Goal: Task Accomplishment & Management: Manage account settings

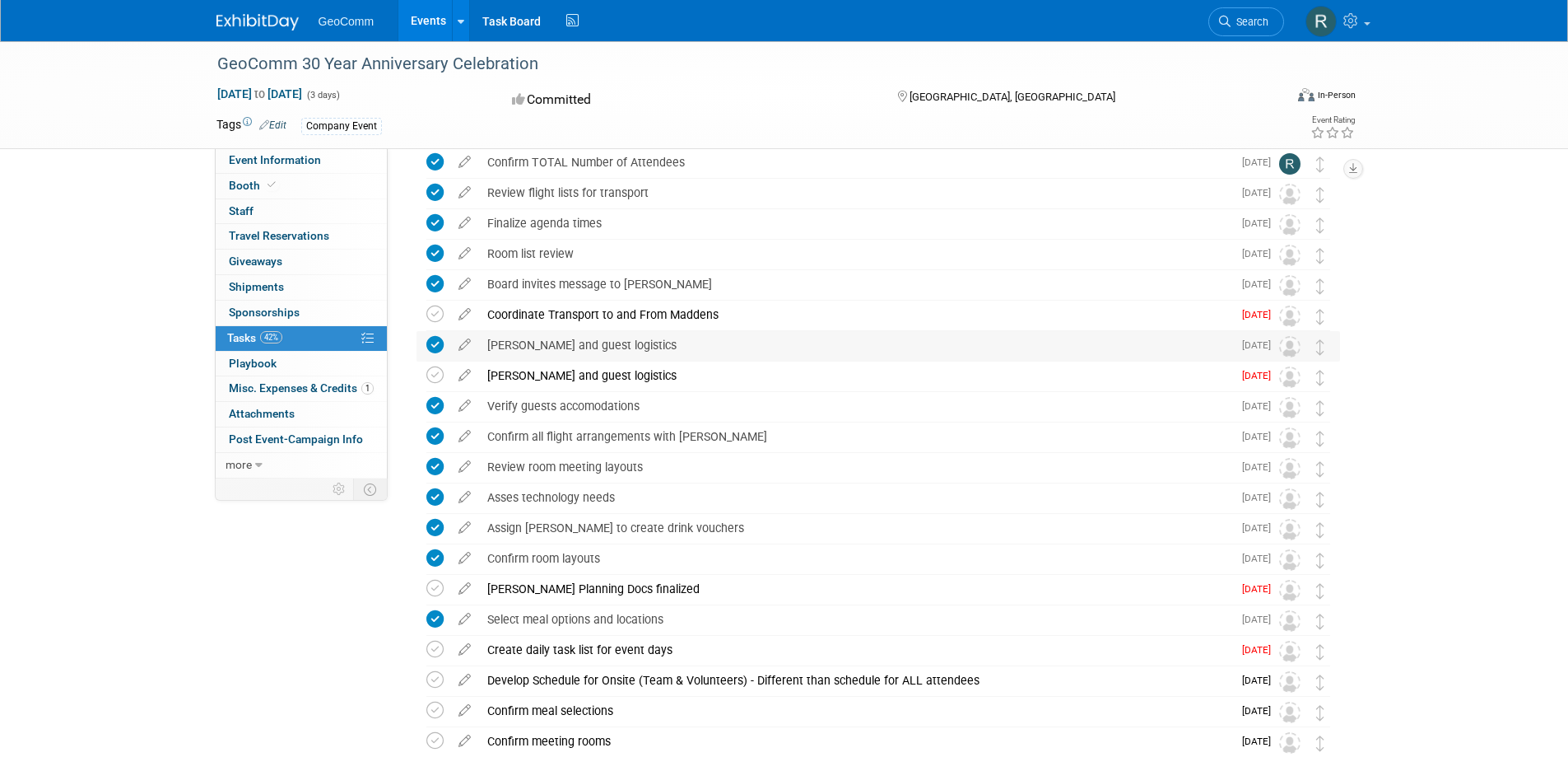
scroll to position [165, 0]
click at [436, 316] on icon at bounding box center [435, 316] width 17 height 17
click at [431, 377] on icon at bounding box center [435, 376] width 17 height 17
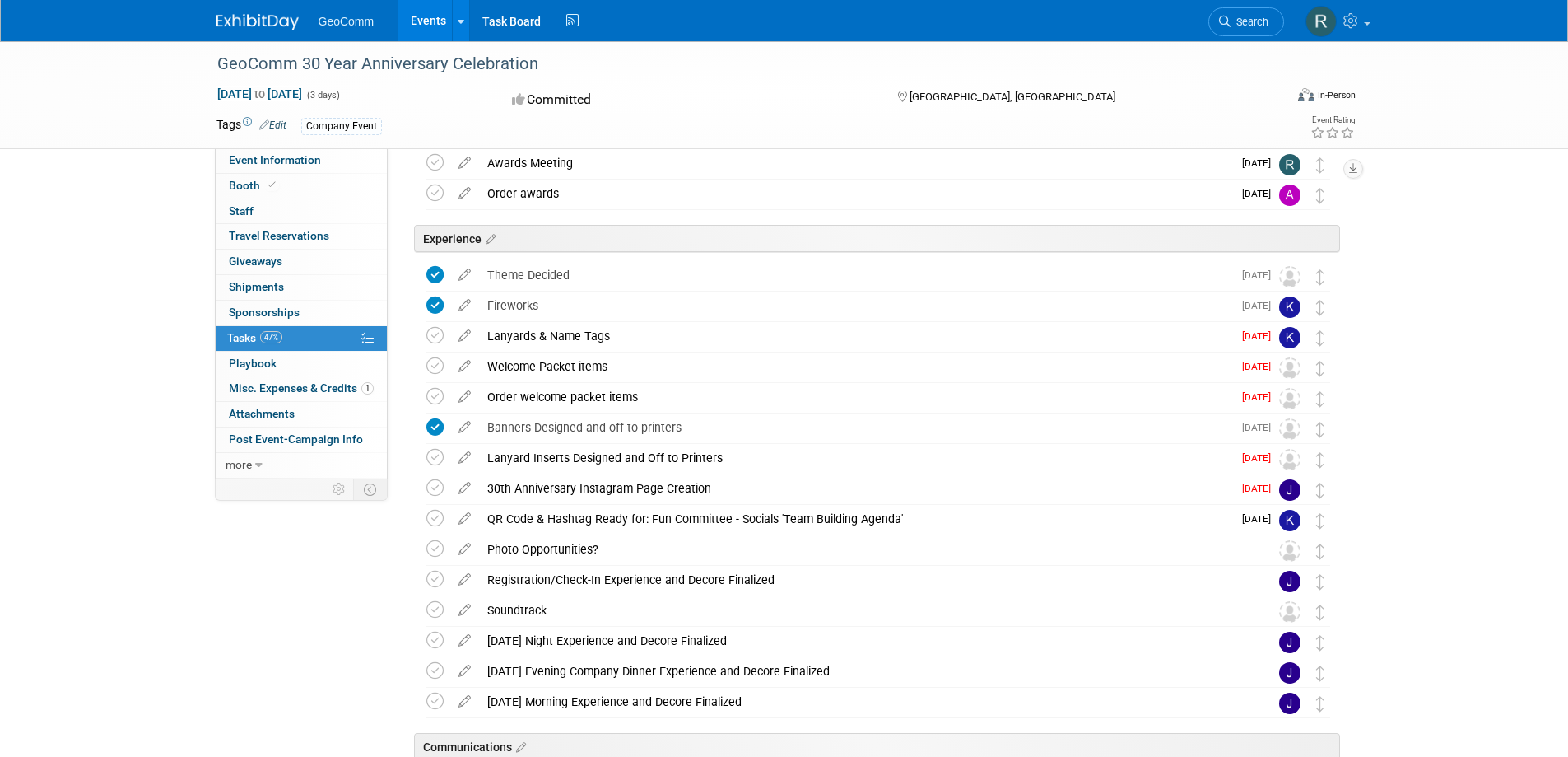
scroll to position [1593, 0]
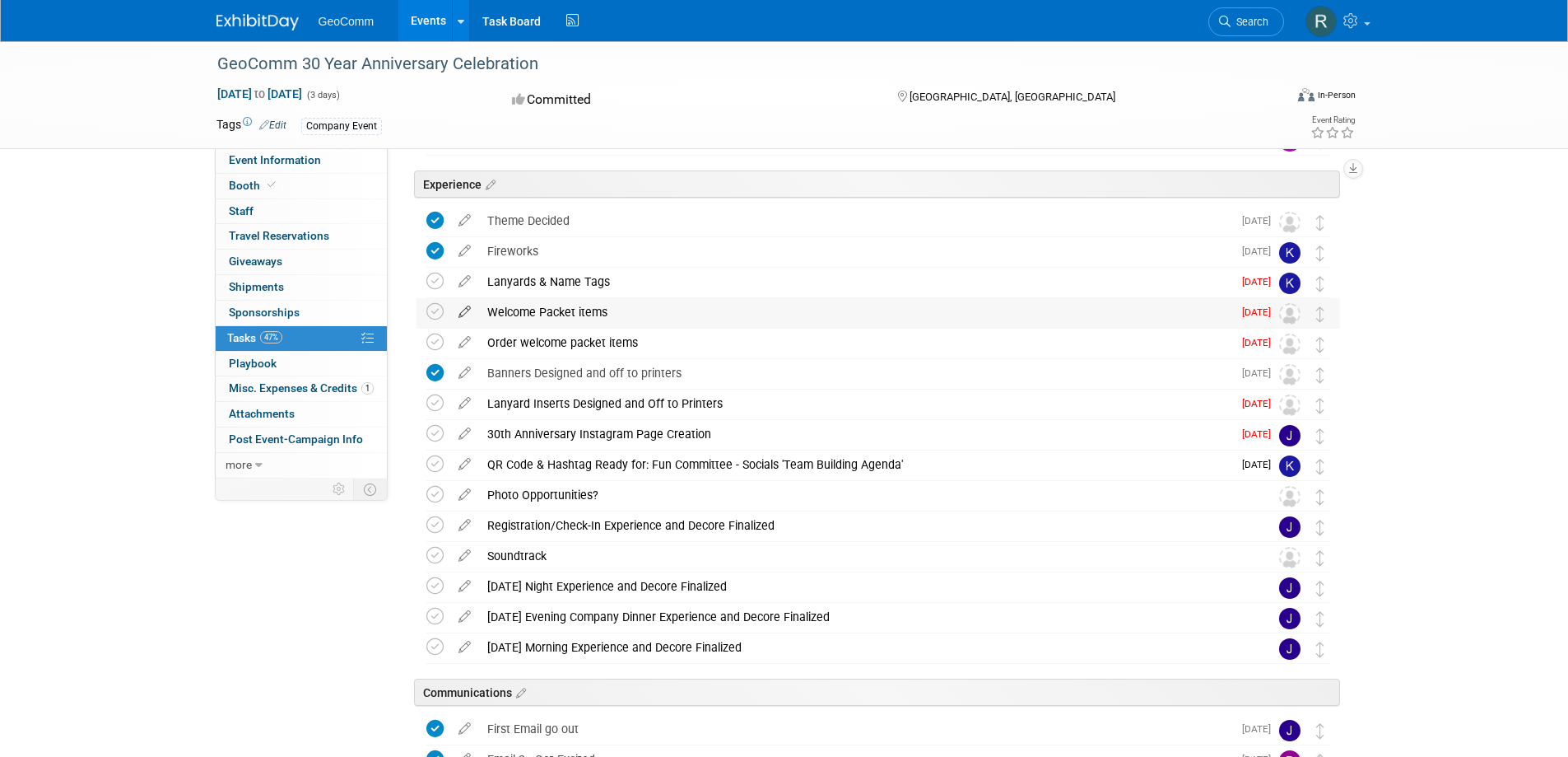
click at [466, 308] on icon at bounding box center [464, 308] width 28 height 20
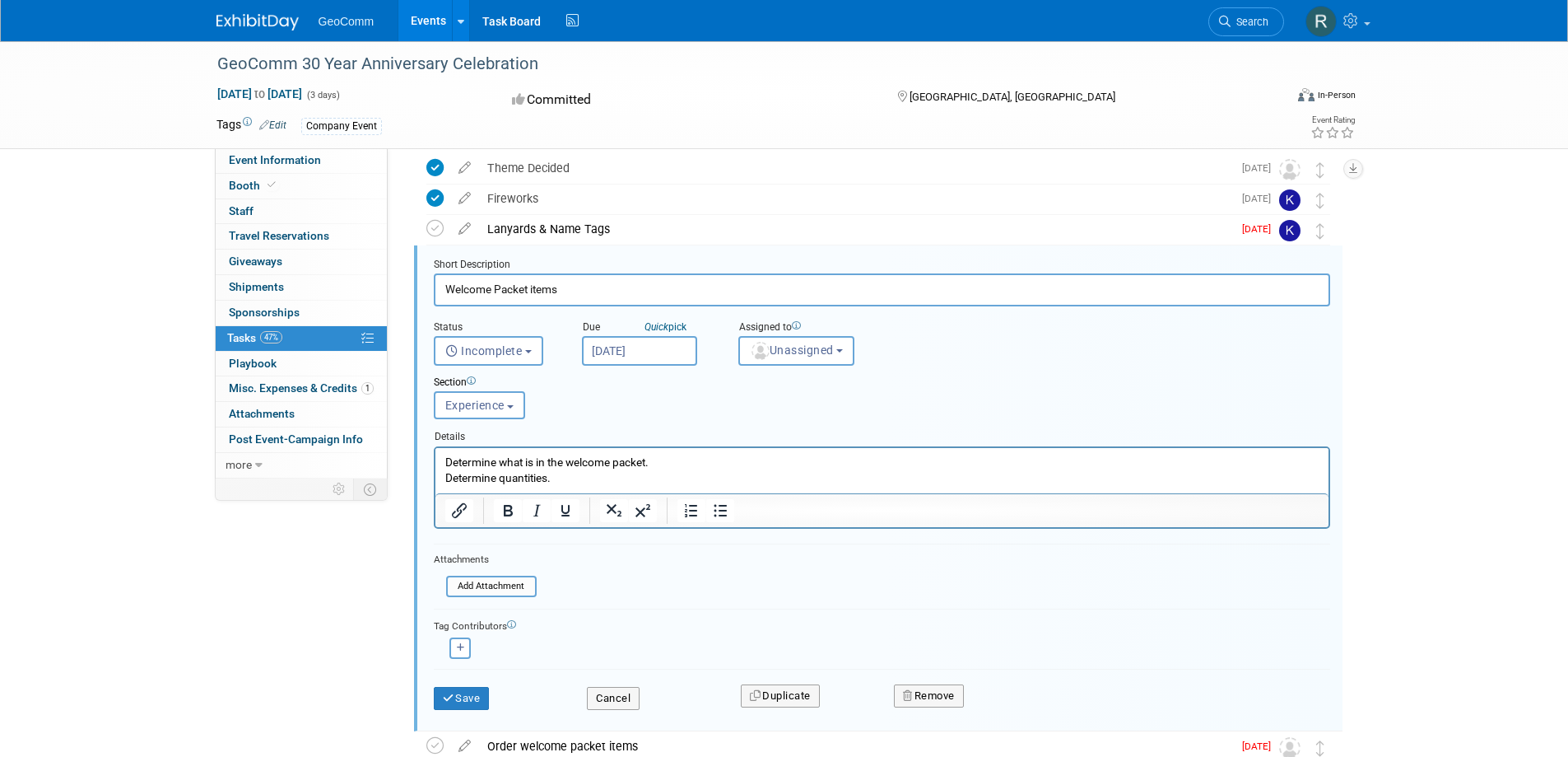
scroll to position [0, 0]
click at [458, 695] on button "Save" at bounding box center [461, 698] width 56 height 23
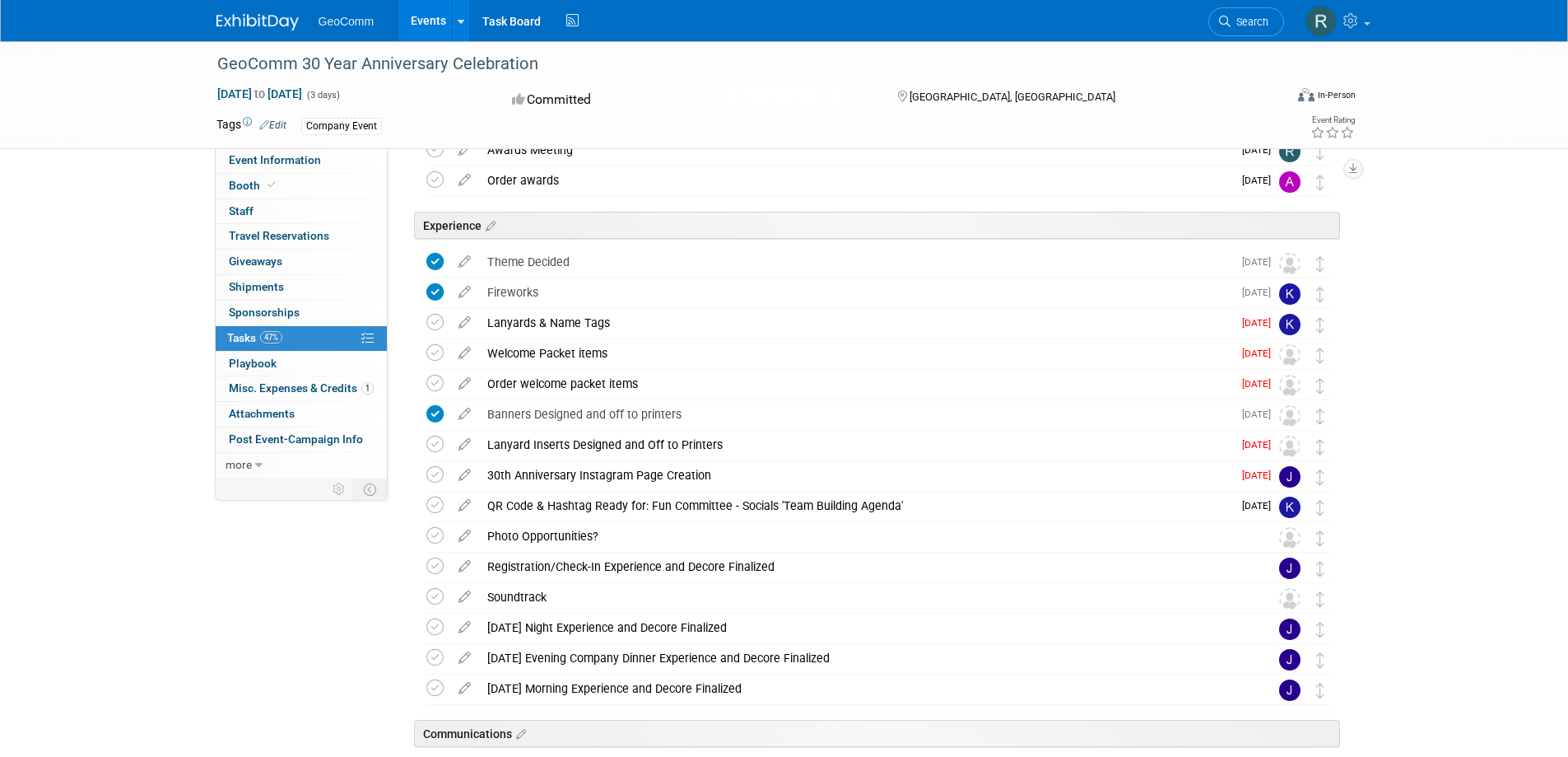
scroll to position [1563, 0]
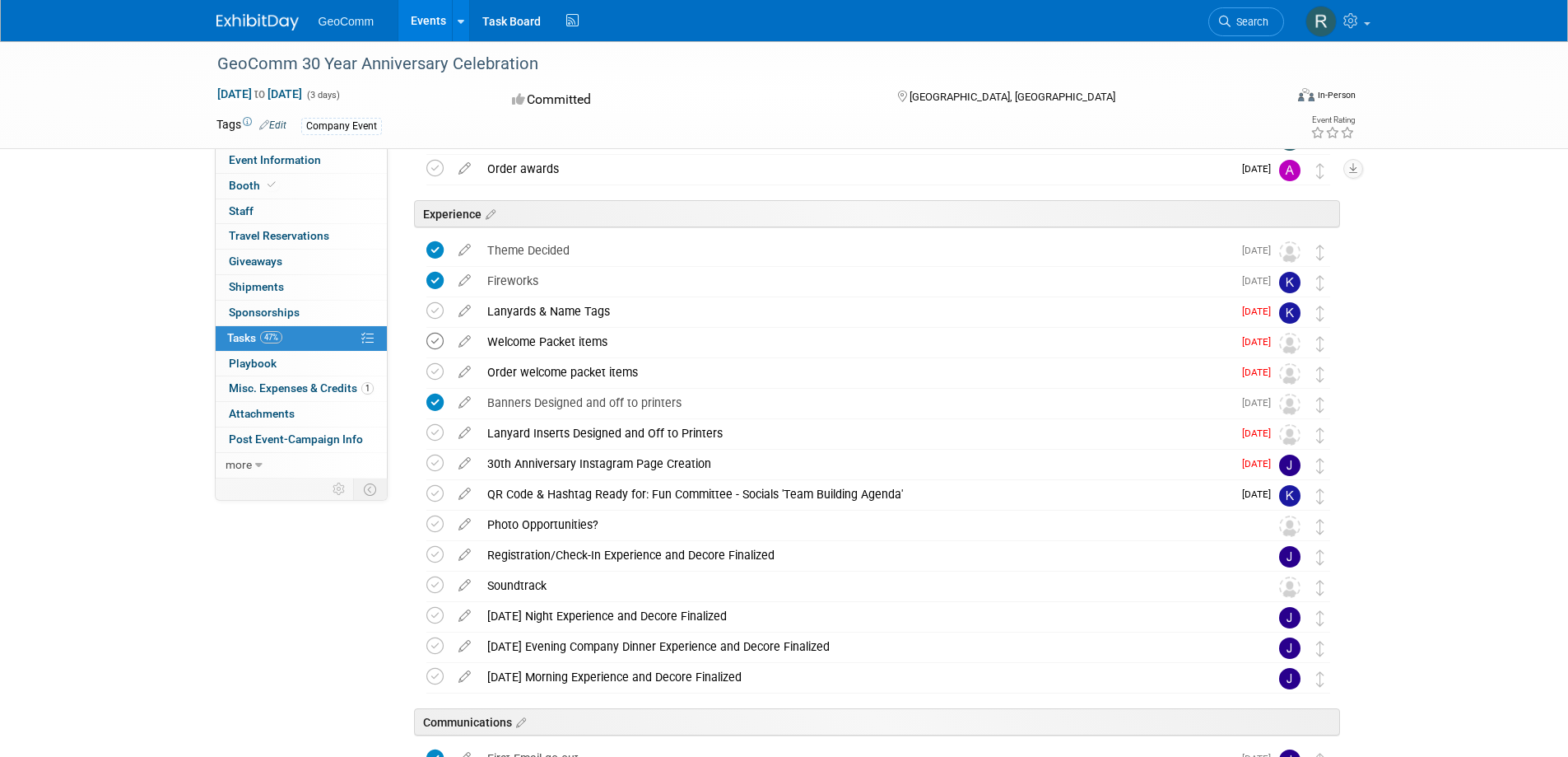
click at [435, 341] on icon at bounding box center [435, 341] width 17 height 17
click at [429, 374] on icon at bounding box center [435, 372] width 17 height 17
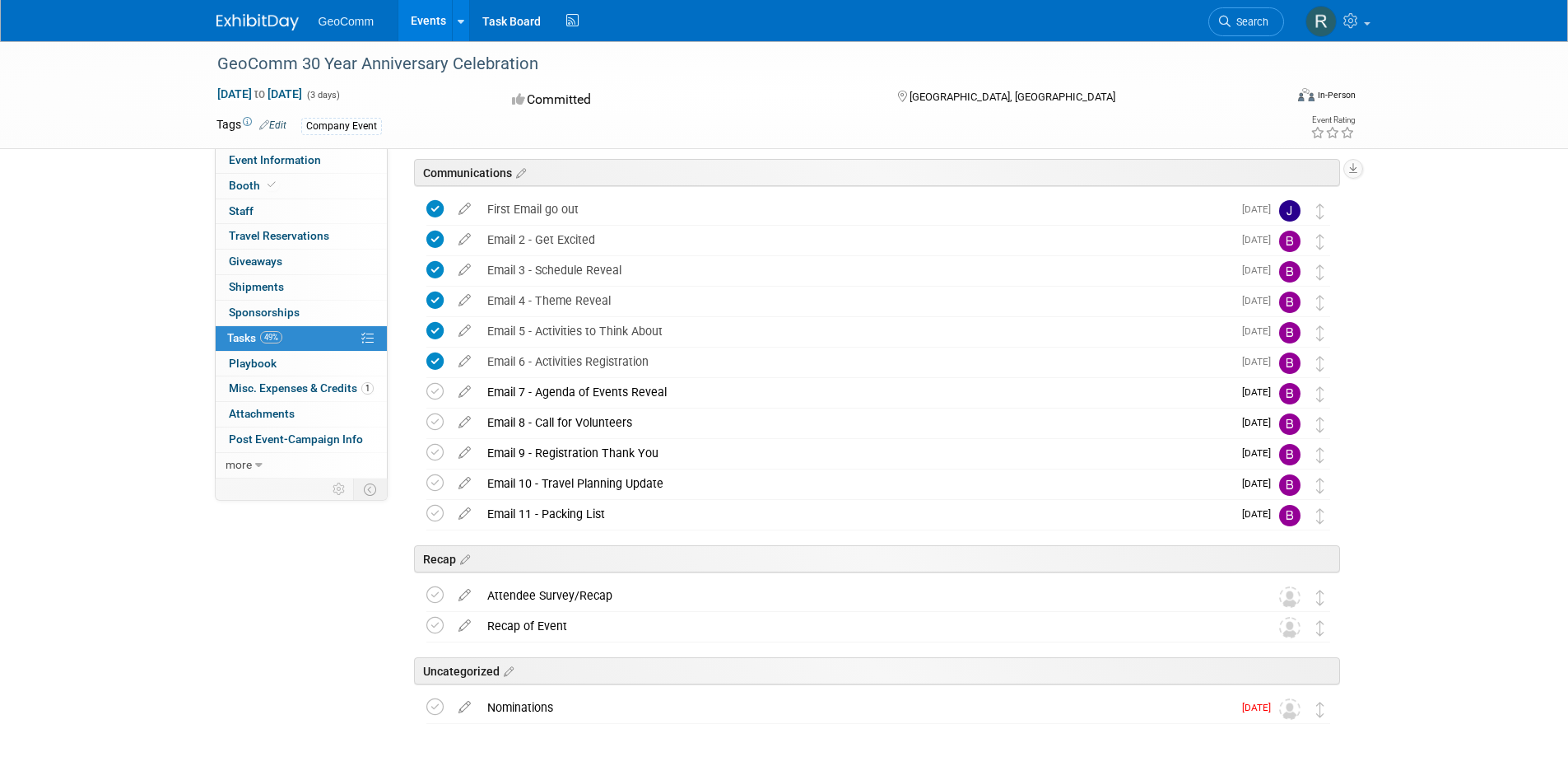
scroll to position [2179, 0]
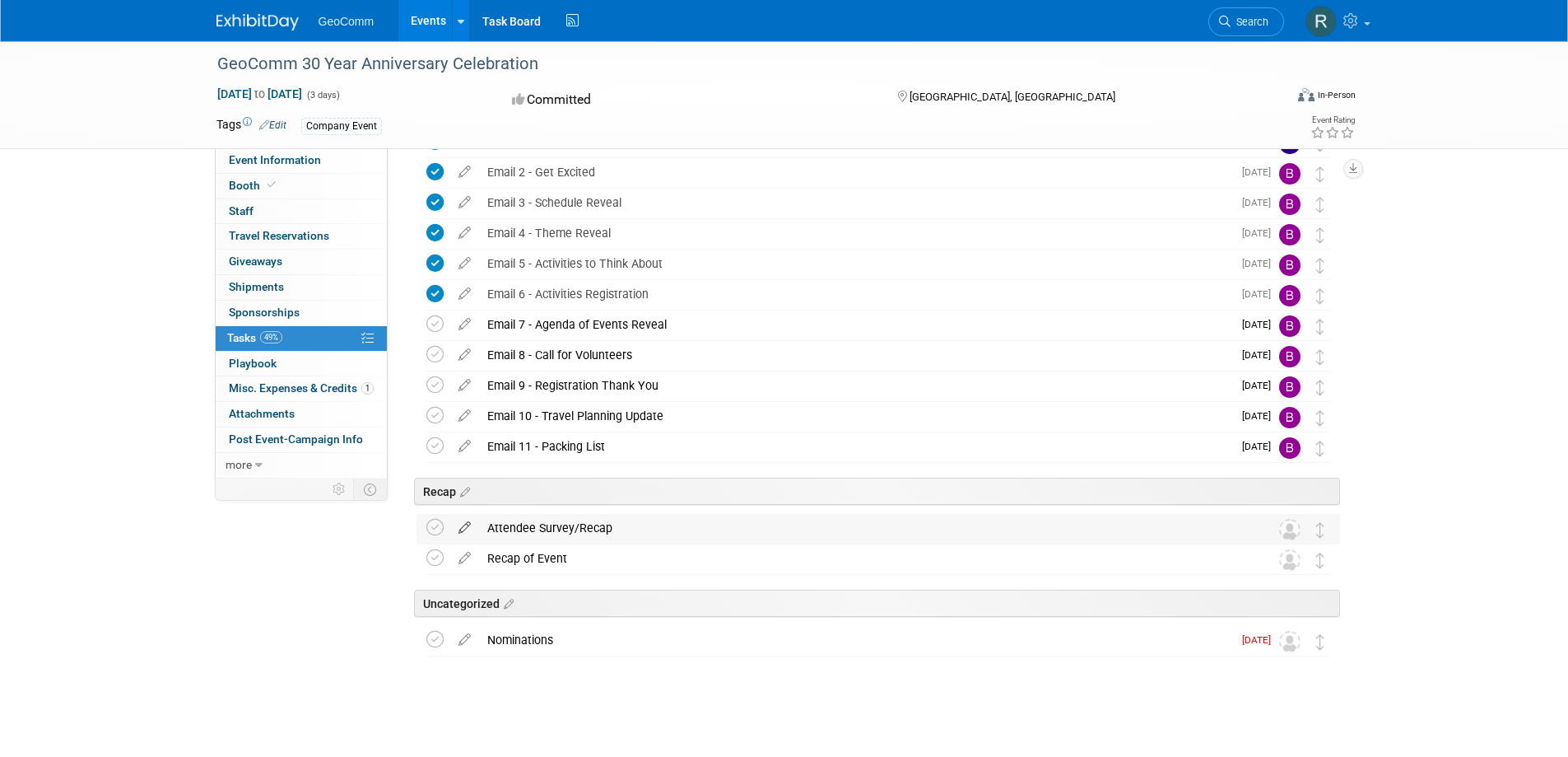
click at [465, 527] on icon at bounding box center [464, 524] width 28 height 20
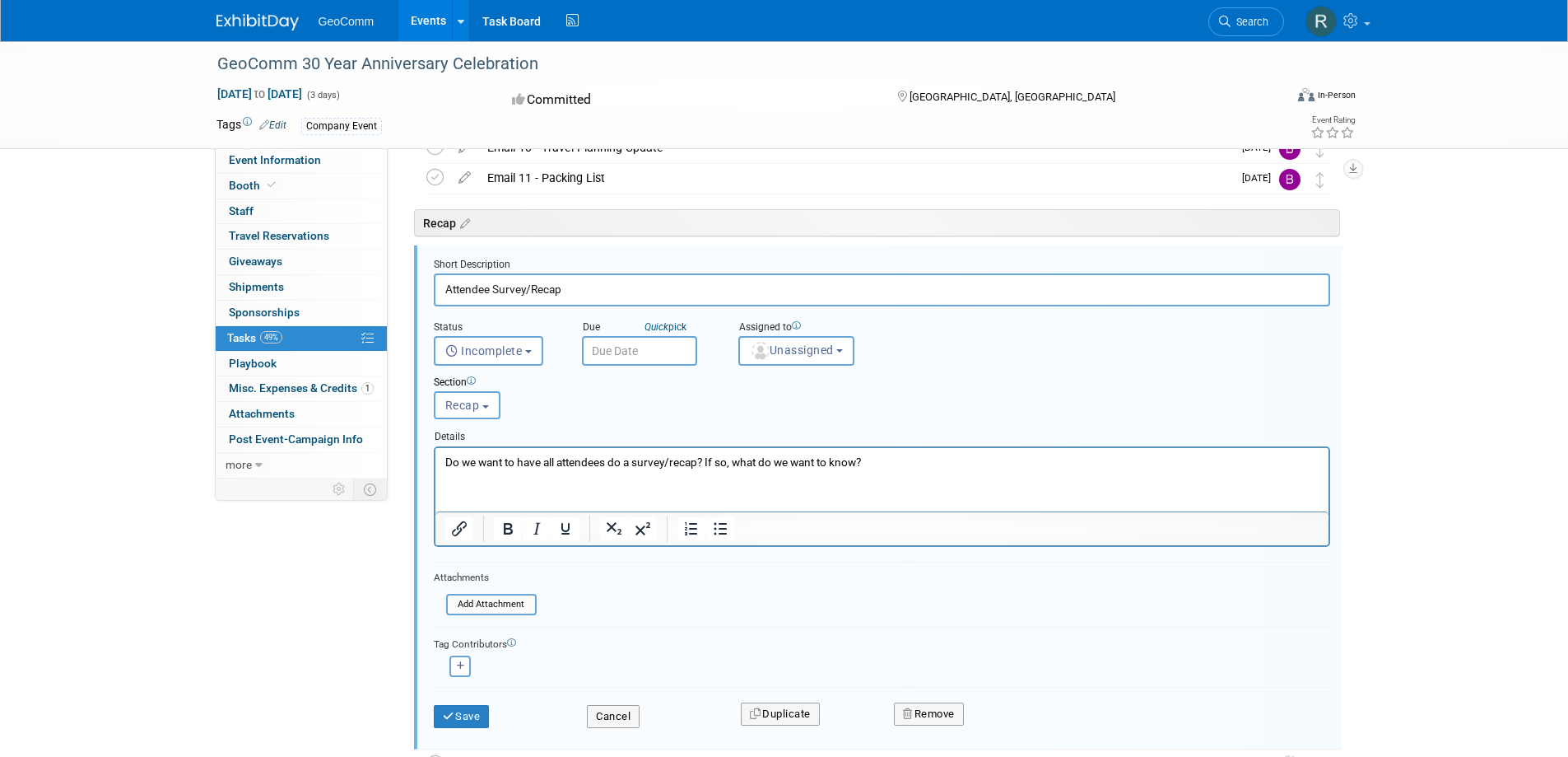
scroll to position [0, 0]
drag, startPoint x: 875, startPoint y: 461, endPoint x: 447, endPoint y: 468, distance: 428.1
click at [447, 468] on p "Do we want to have all attendees do a survey/recap? If so, what do we want to k…" at bounding box center [882, 461] width 875 height 16
click at [465, 716] on button "Save" at bounding box center [461, 716] width 56 height 23
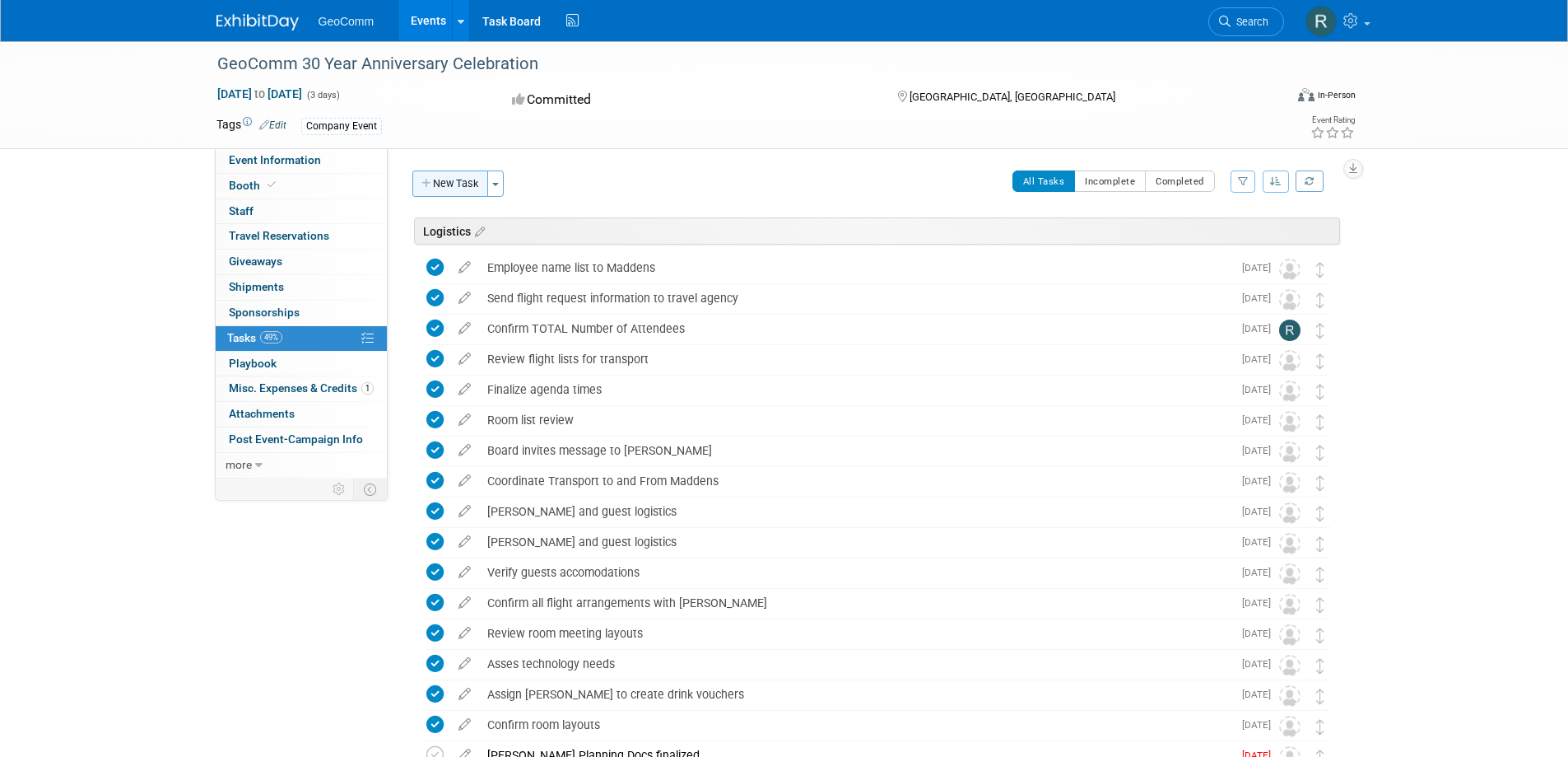
click at [444, 188] on button "New Task" at bounding box center [450, 183] width 76 height 27
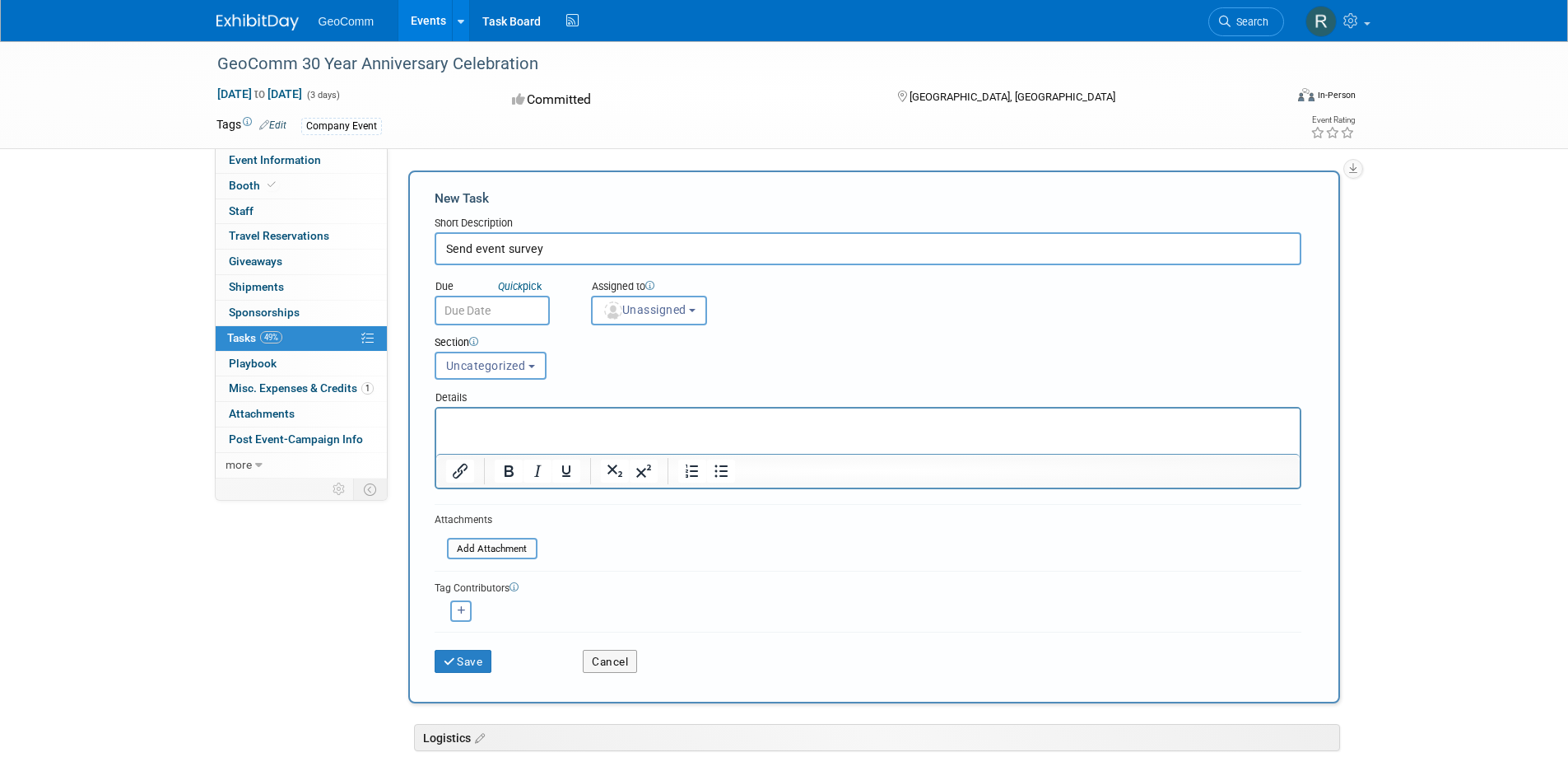
type input "Send event survey"
click at [471, 312] on body "GeoComm Events Recently Viewed Events: GeoComm 30 Year Anniversary Celebration …" at bounding box center [784, 378] width 1568 height 757
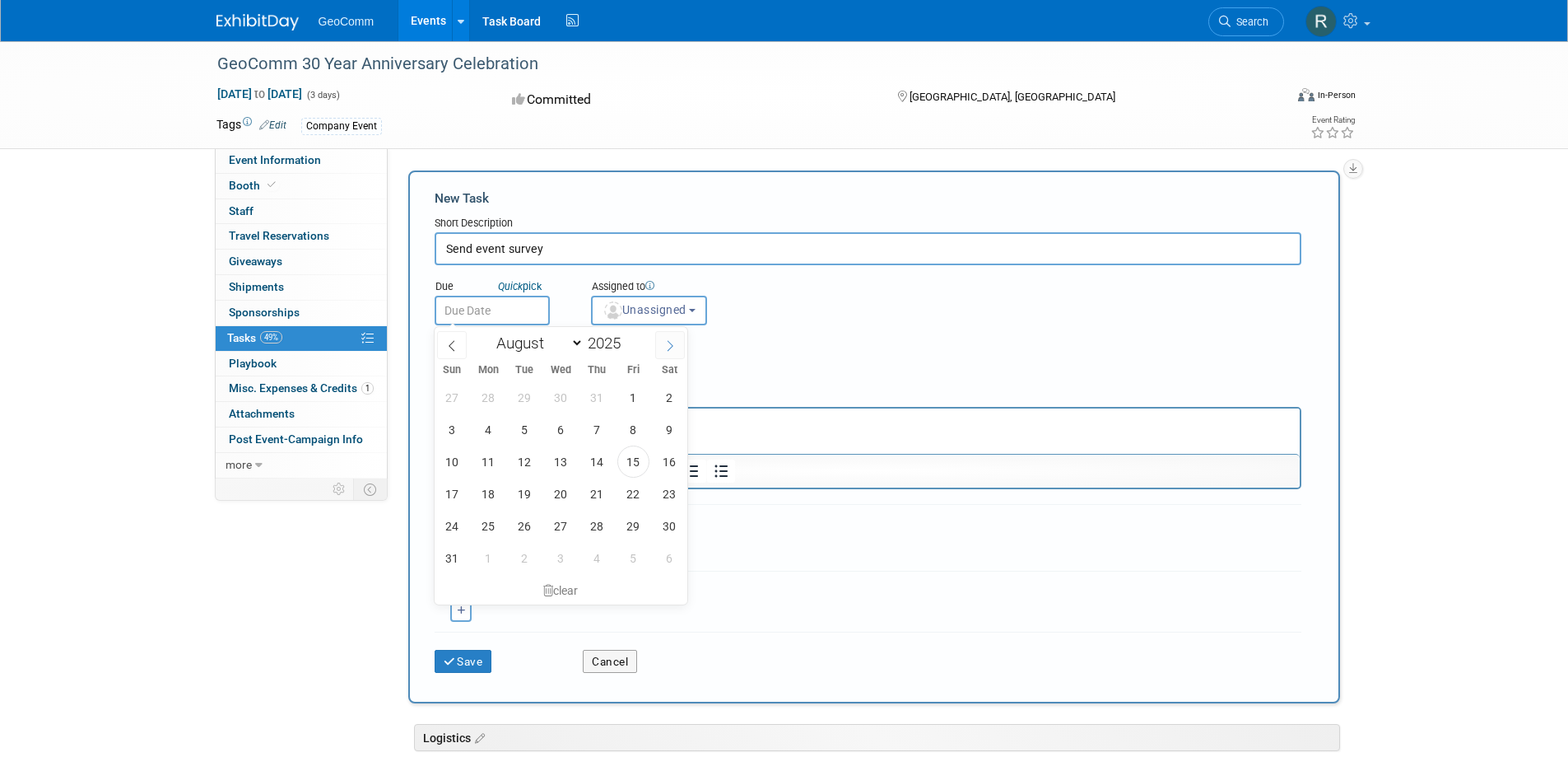
click at [677, 341] on span at bounding box center [670, 345] width 29 height 28
select select "8"
click at [634, 399] on span "5" at bounding box center [633, 397] width 32 height 32
type input "[DATE]"
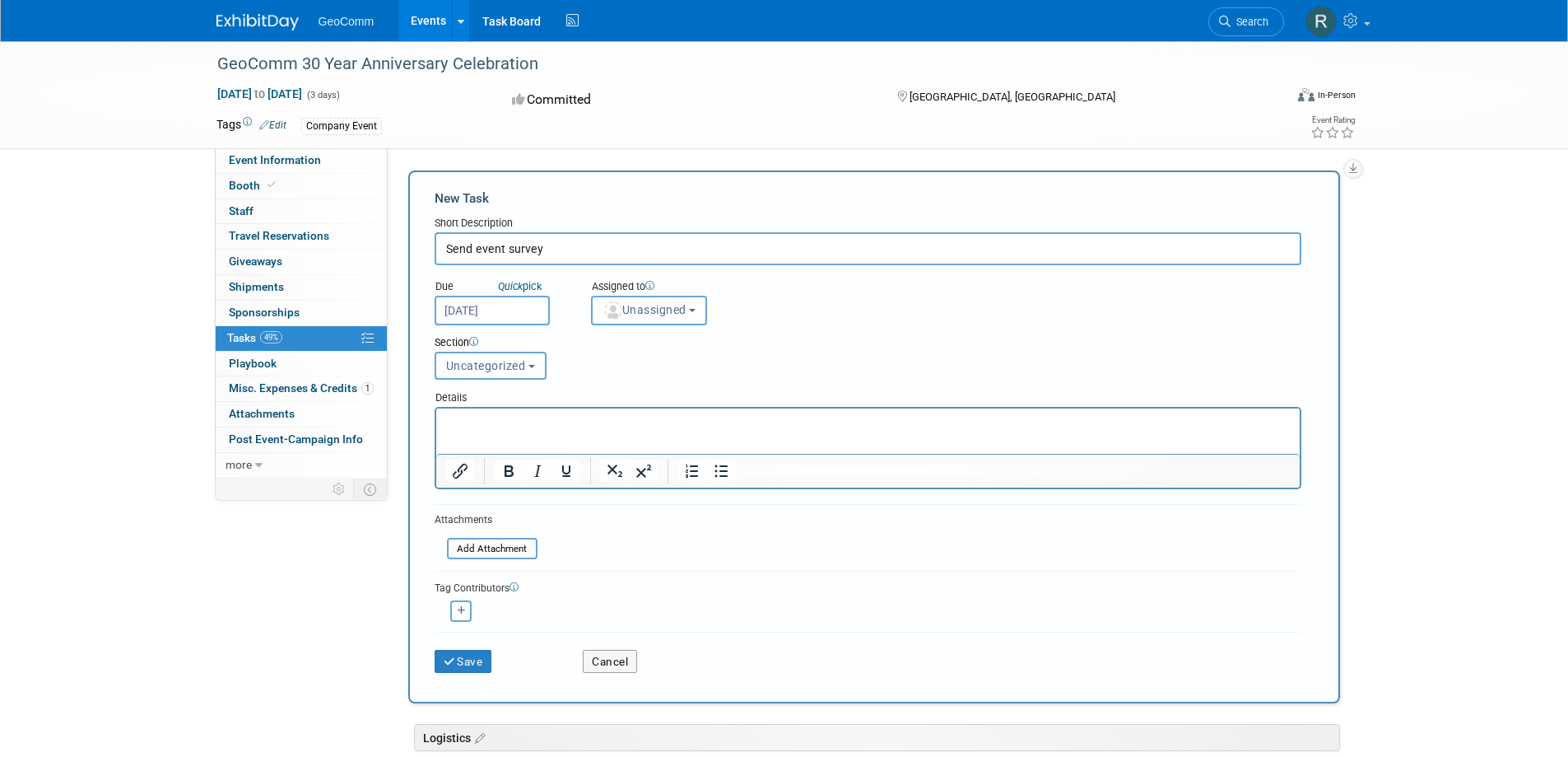
click at [491, 374] on button "Uncategorized" at bounding box center [490, 365] width 112 height 28
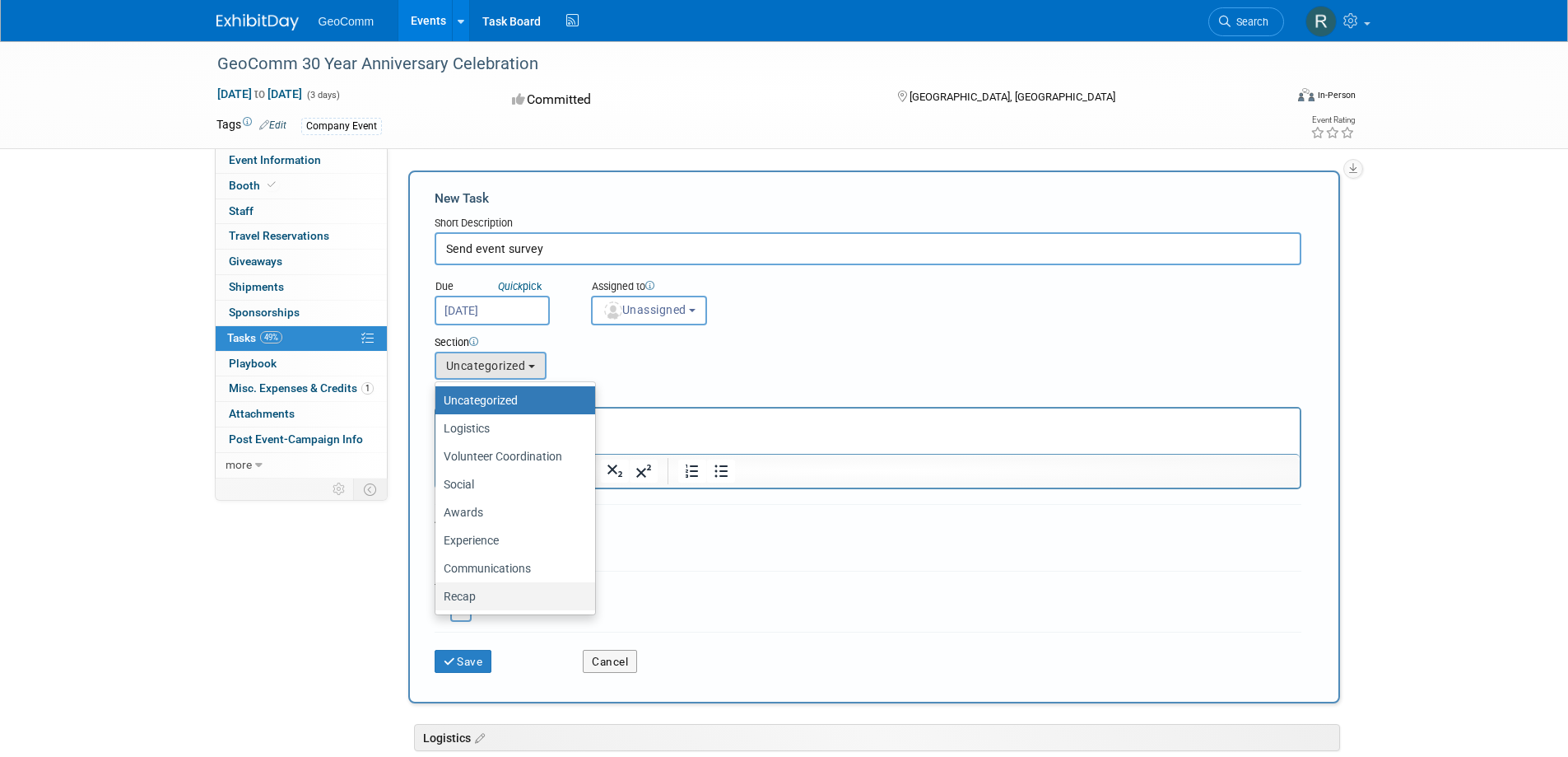
click at [454, 602] on label "Recap" at bounding box center [511, 596] width 135 height 21
click at [438, 602] on input "Recap" at bounding box center [433, 597] width 11 height 11
select select "11265554"
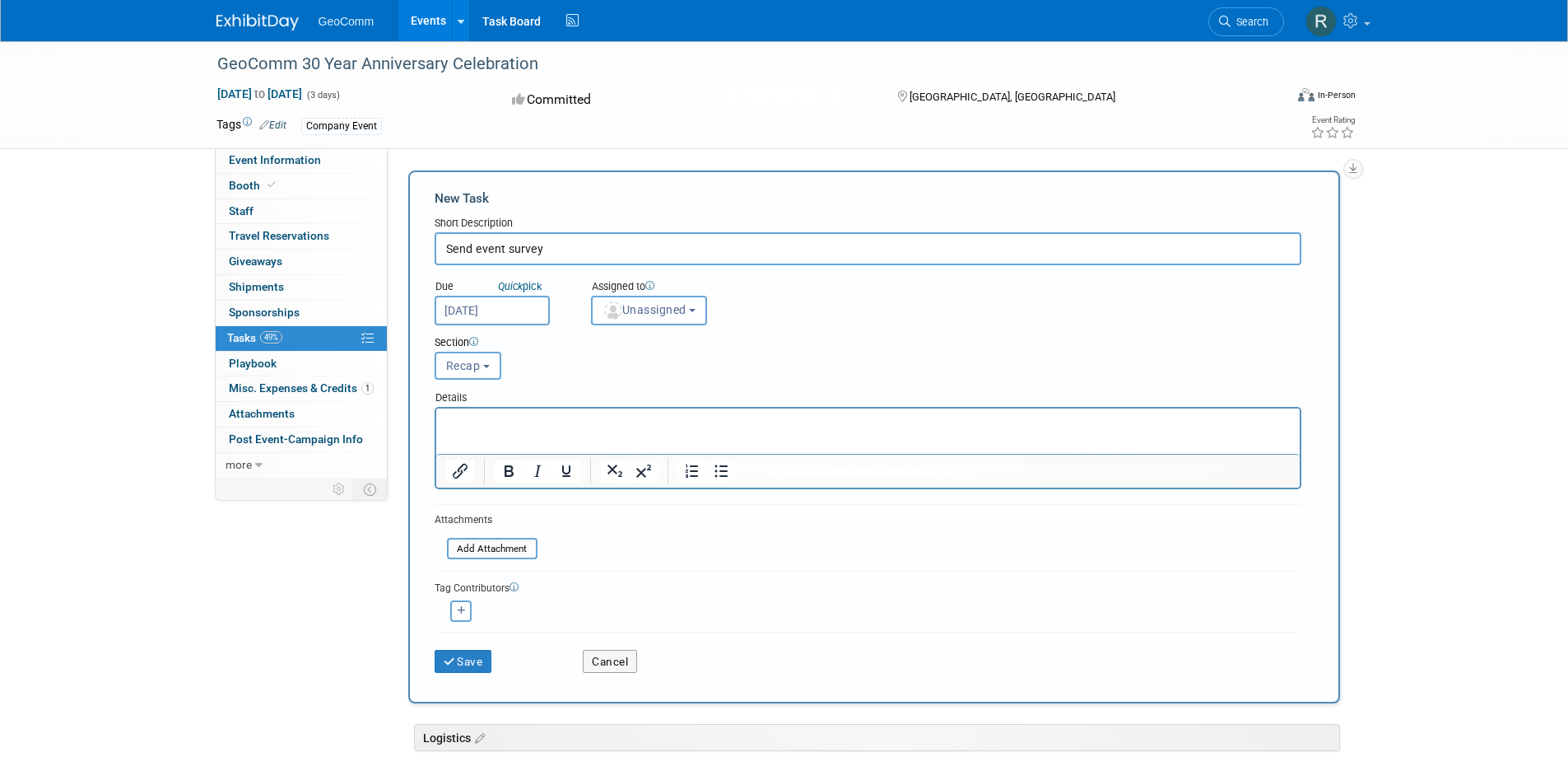
click at [456, 432] on html at bounding box center [867, 419] width 864 height 23
click at [467, 662] on button "Save" at bounding box center [463, 661] width 58 height 23
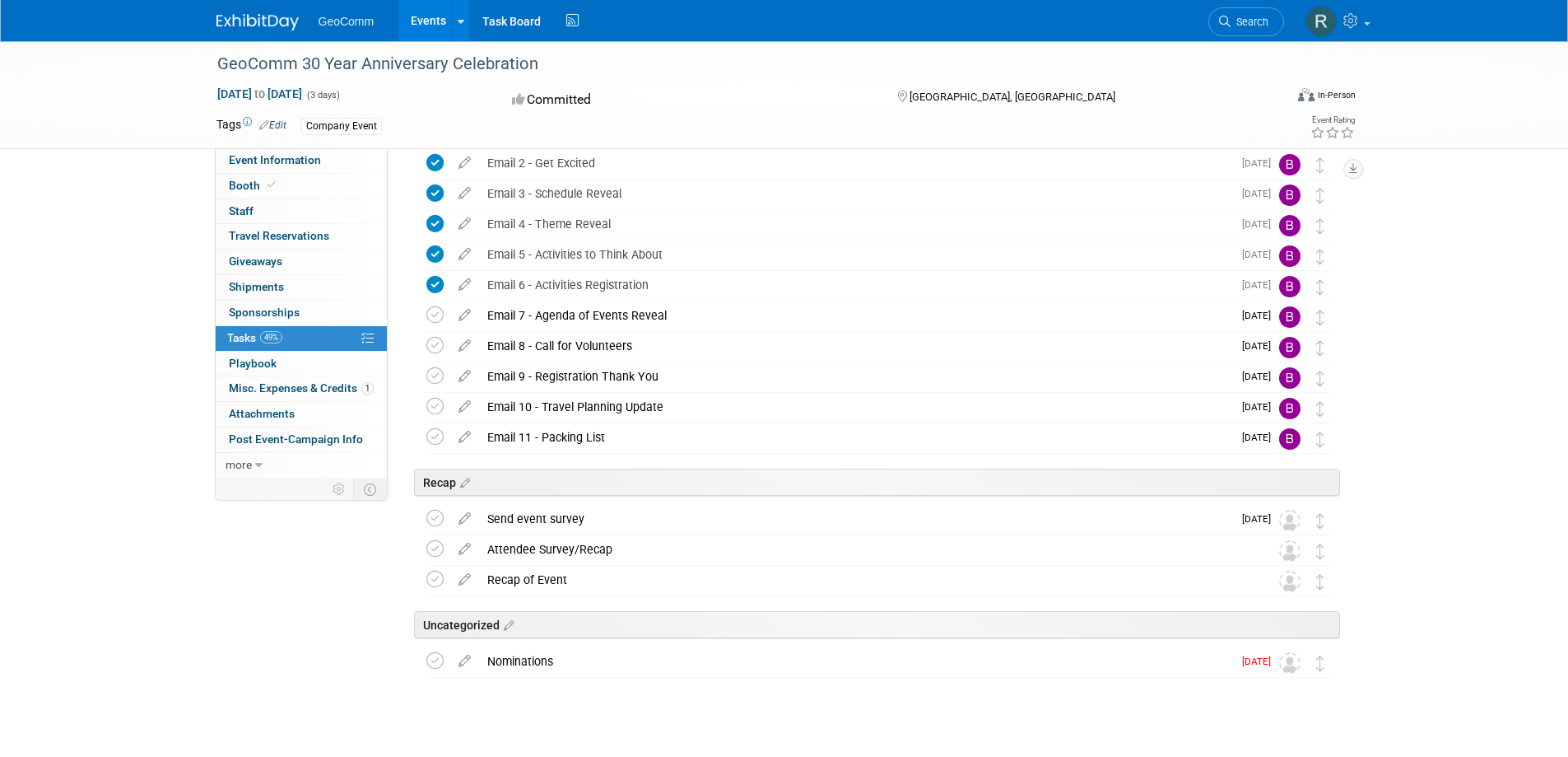
scroll to position [2210, 0]
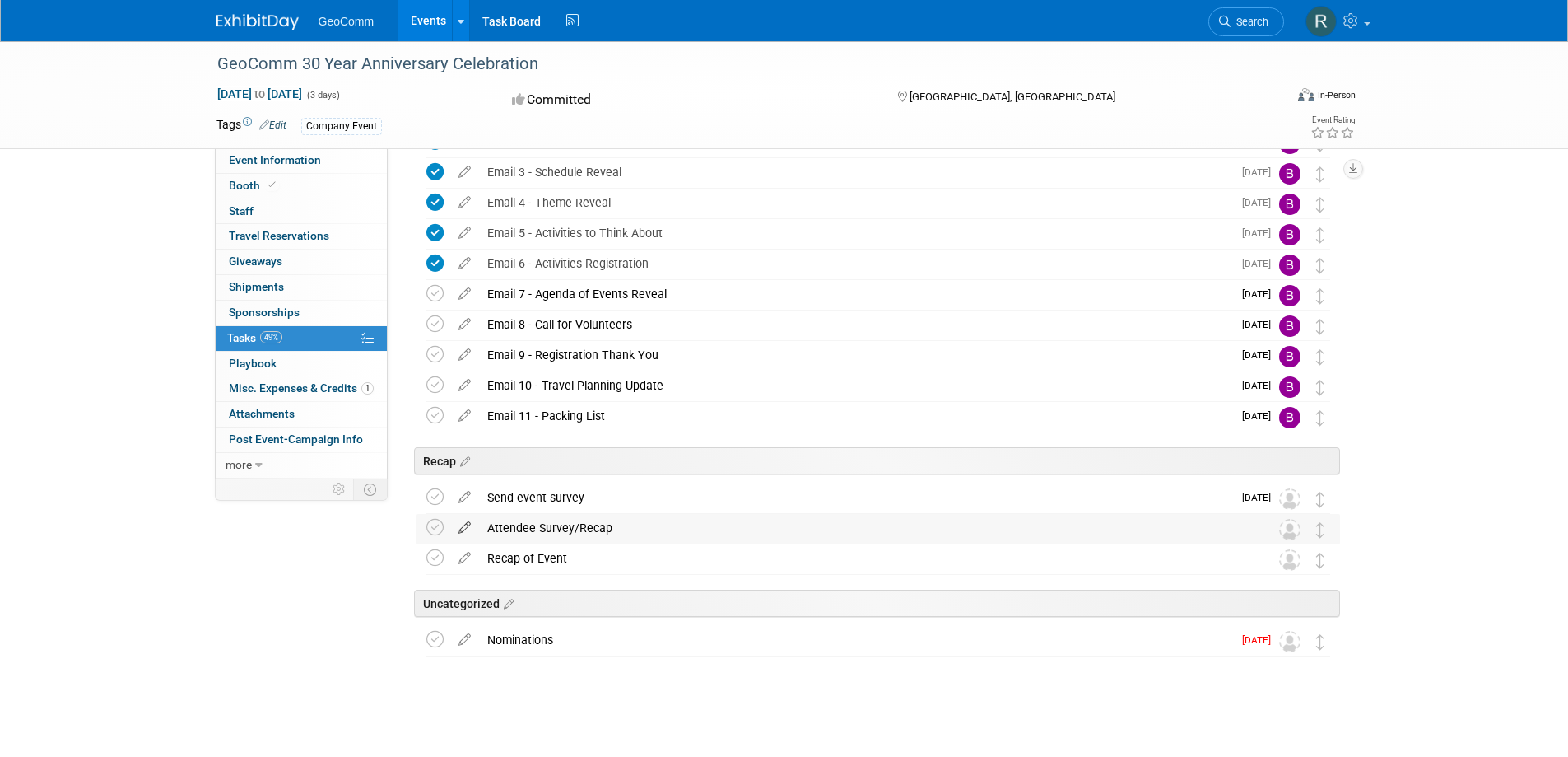
click at [460, 532] on icon at bounding box center [464, 524] width 28 height 20
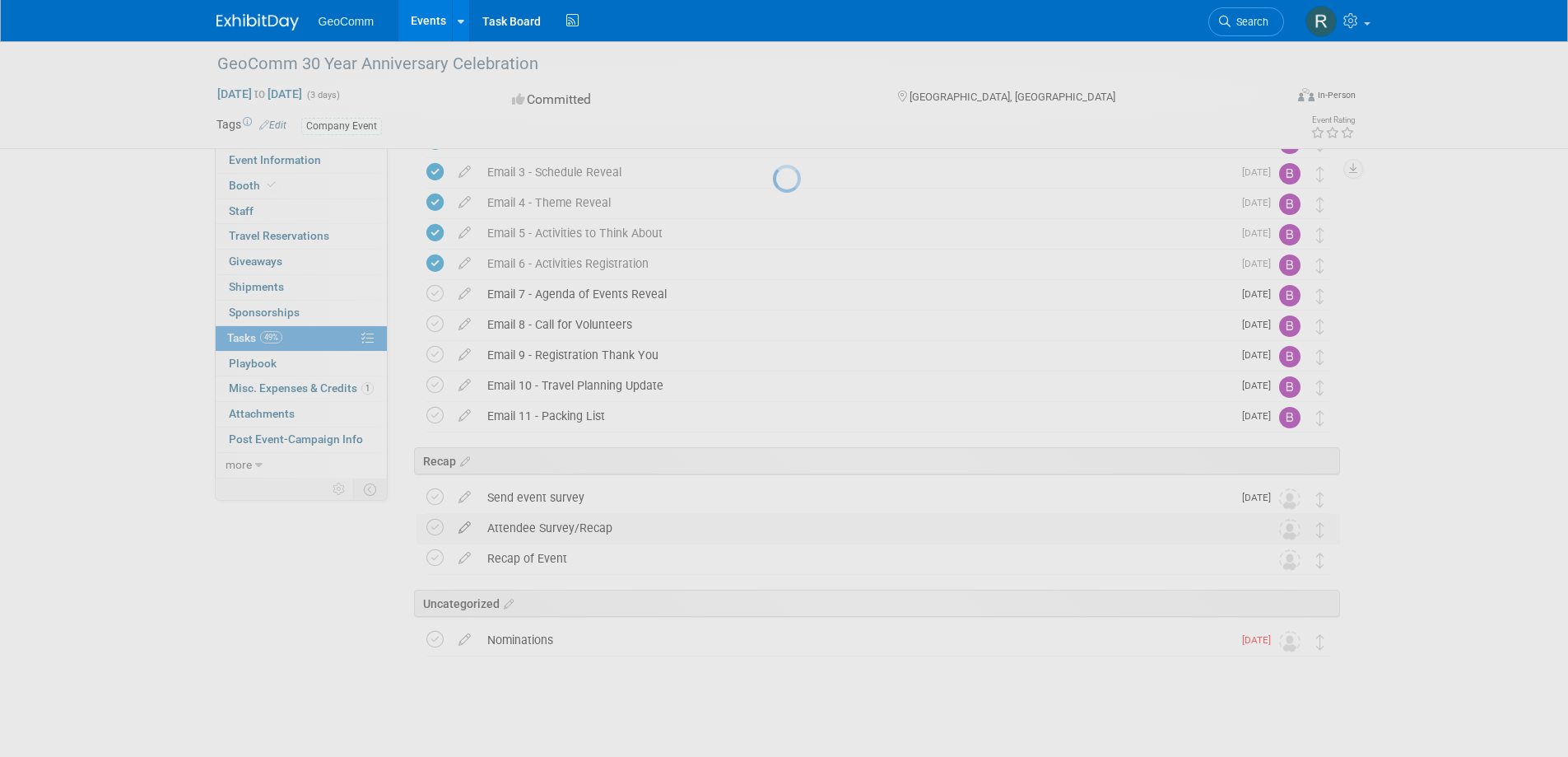
select select "7"
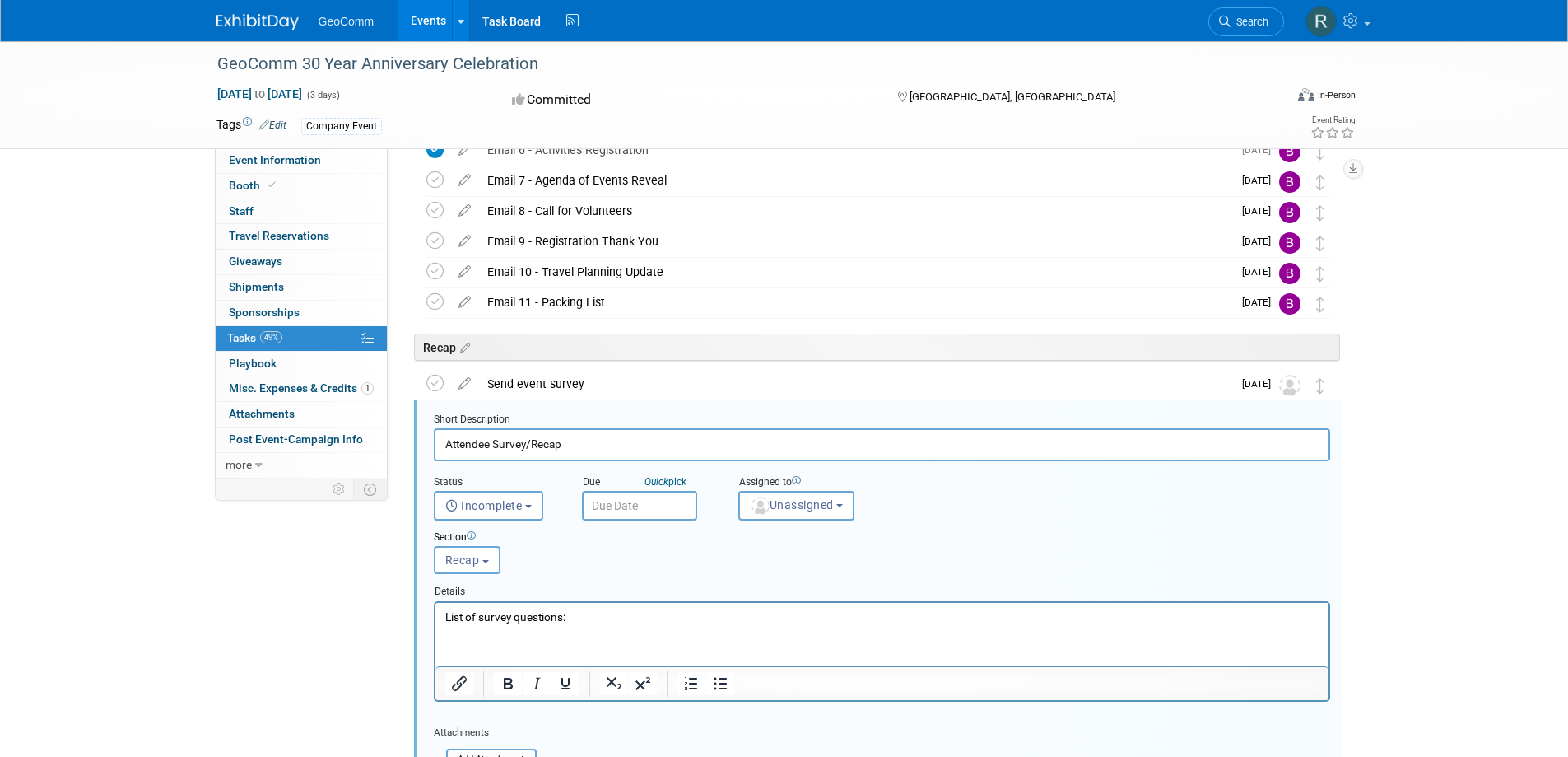
scroll to position [2479, 0]
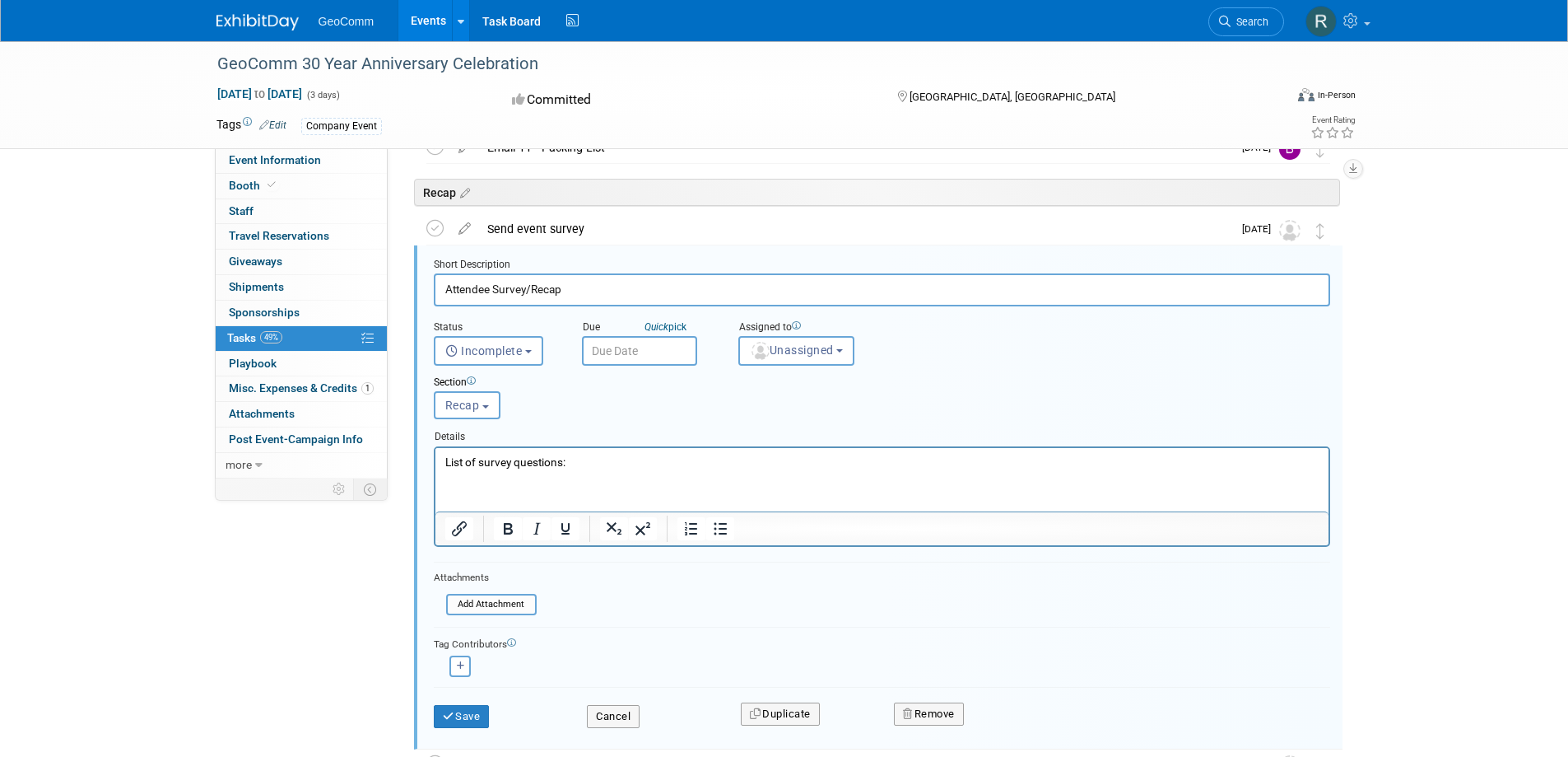
click at [655, 354] on input "text" at bounding box center [639, 351] width 115 height 29
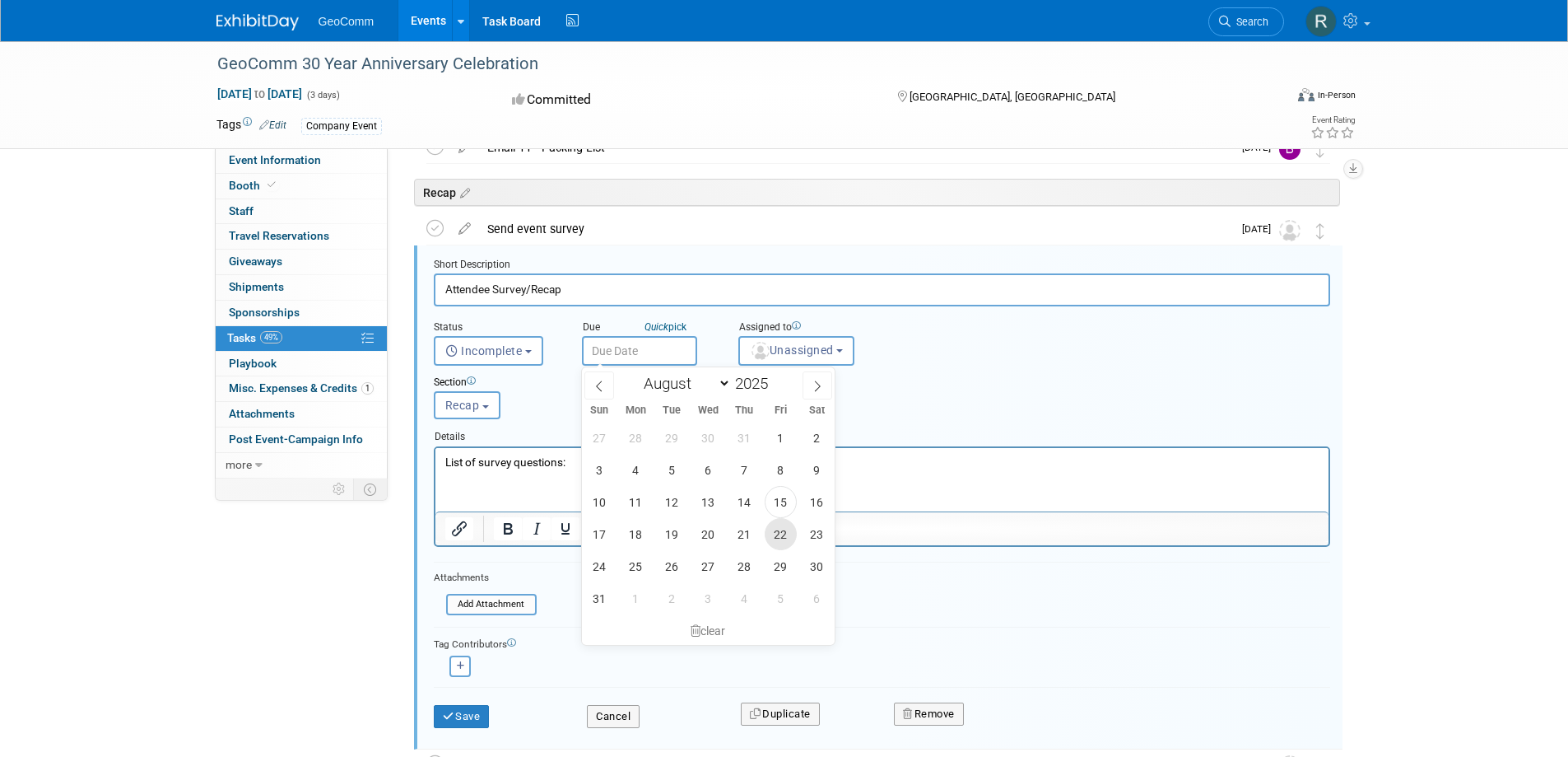
click at [786, 535] on span "22" at bounding box center [780, 534] width 32 height 32
type input "[DATE]"
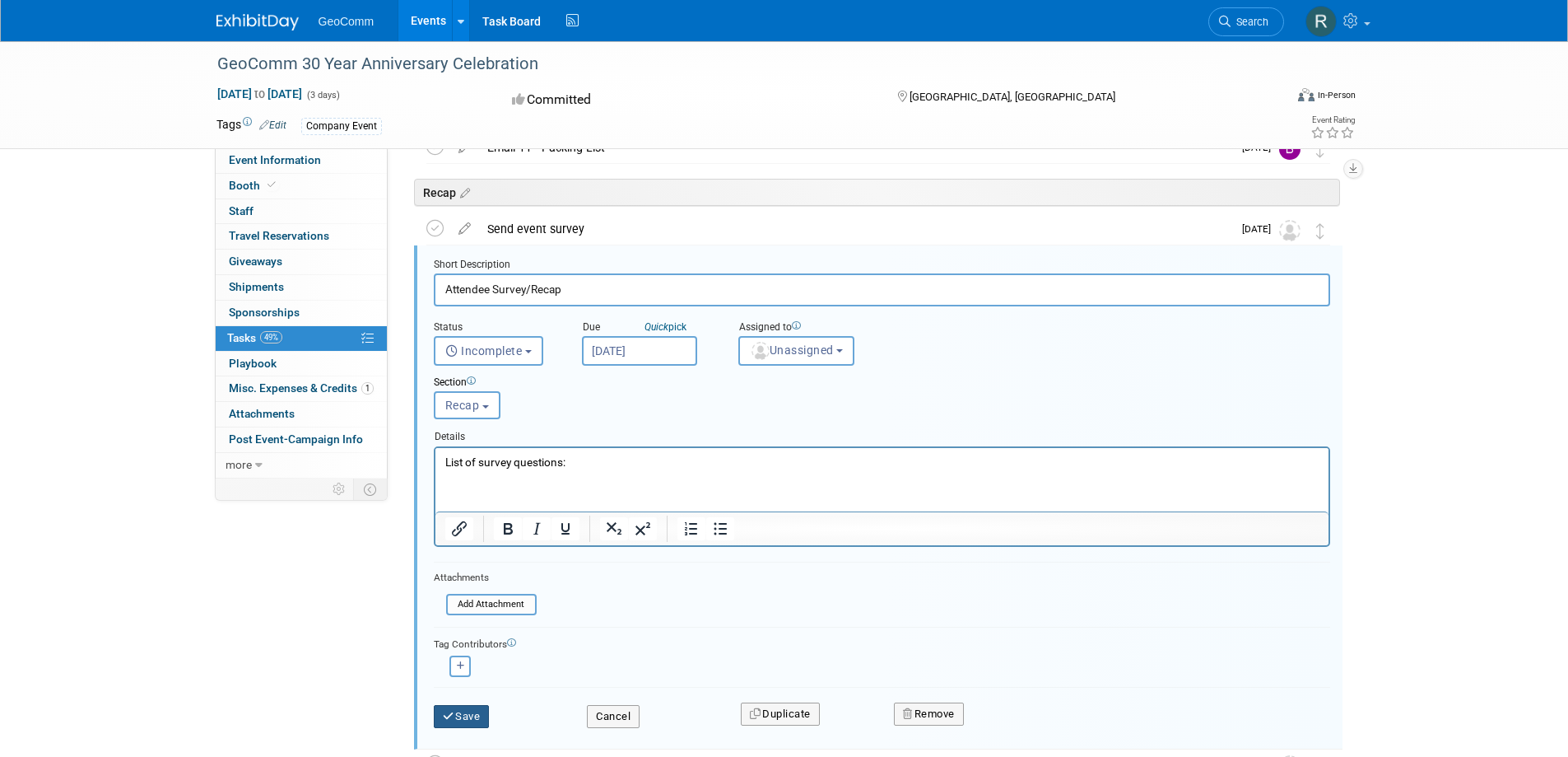
click at [468, 722] on button "Save" at bounding box center [461, 716] width 56 height 23
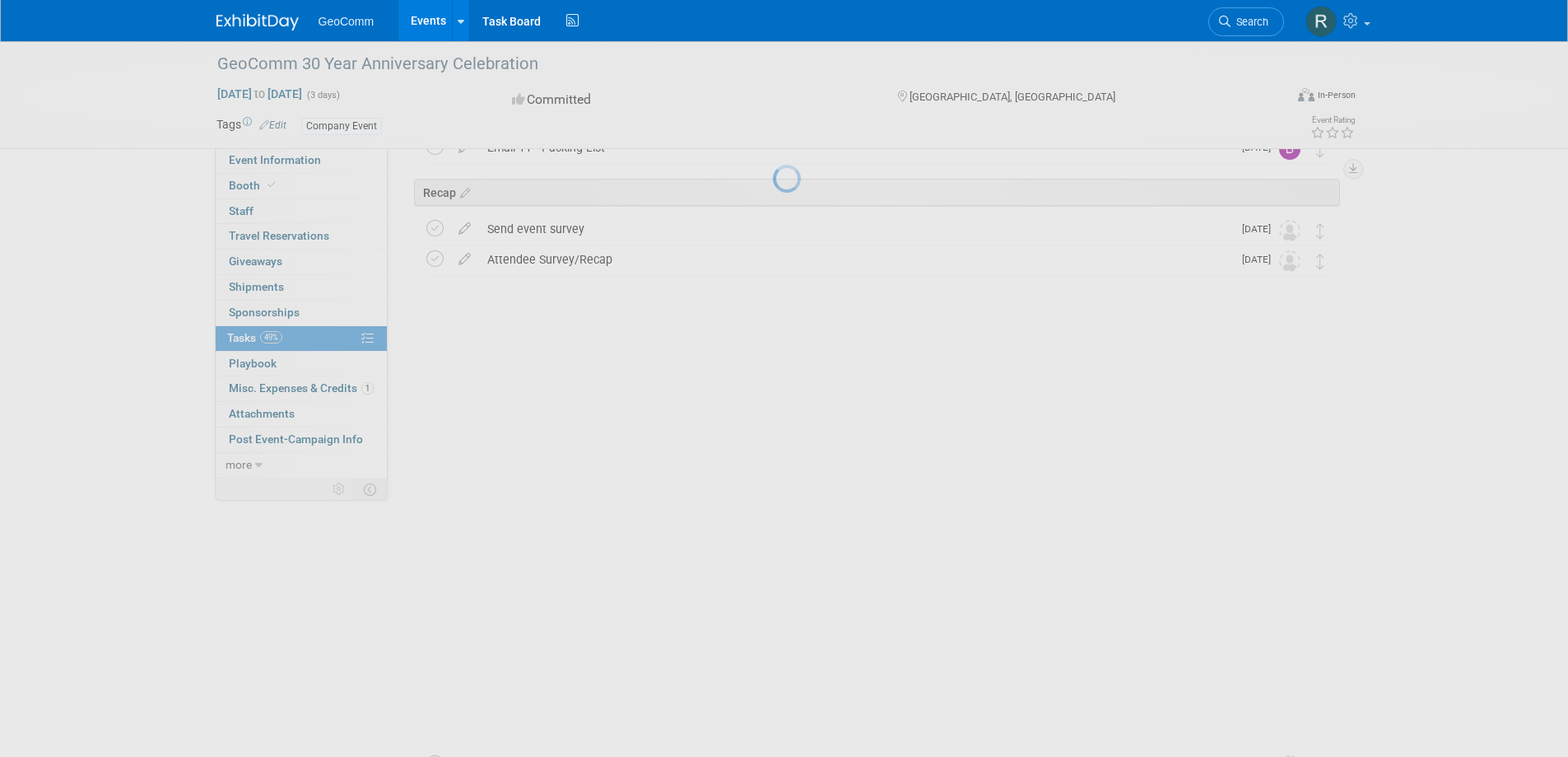
scroll to position [2210, 0]
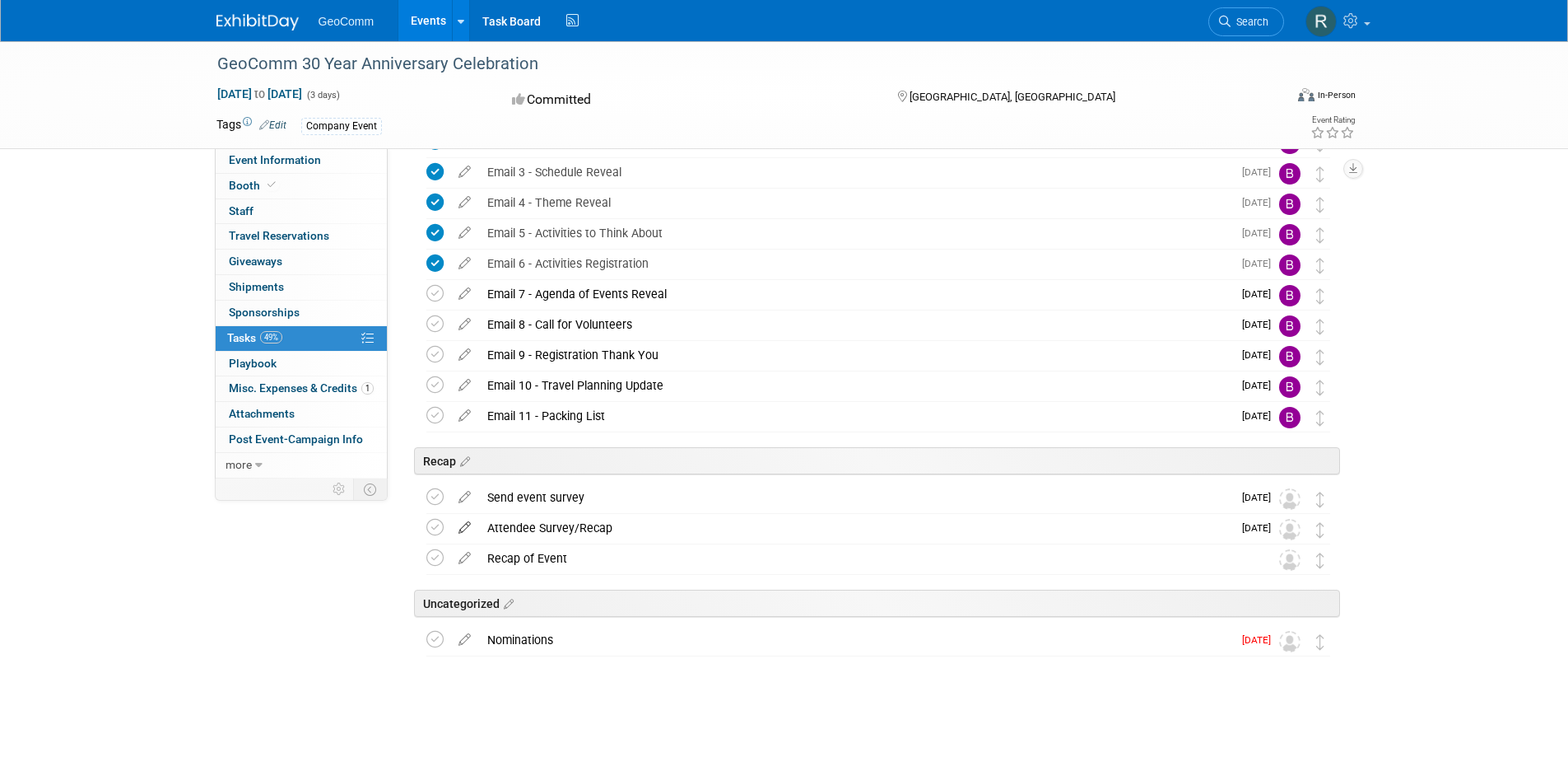
click at [464, 531] on icon at bounding box center [464, 524] width 28 height 20
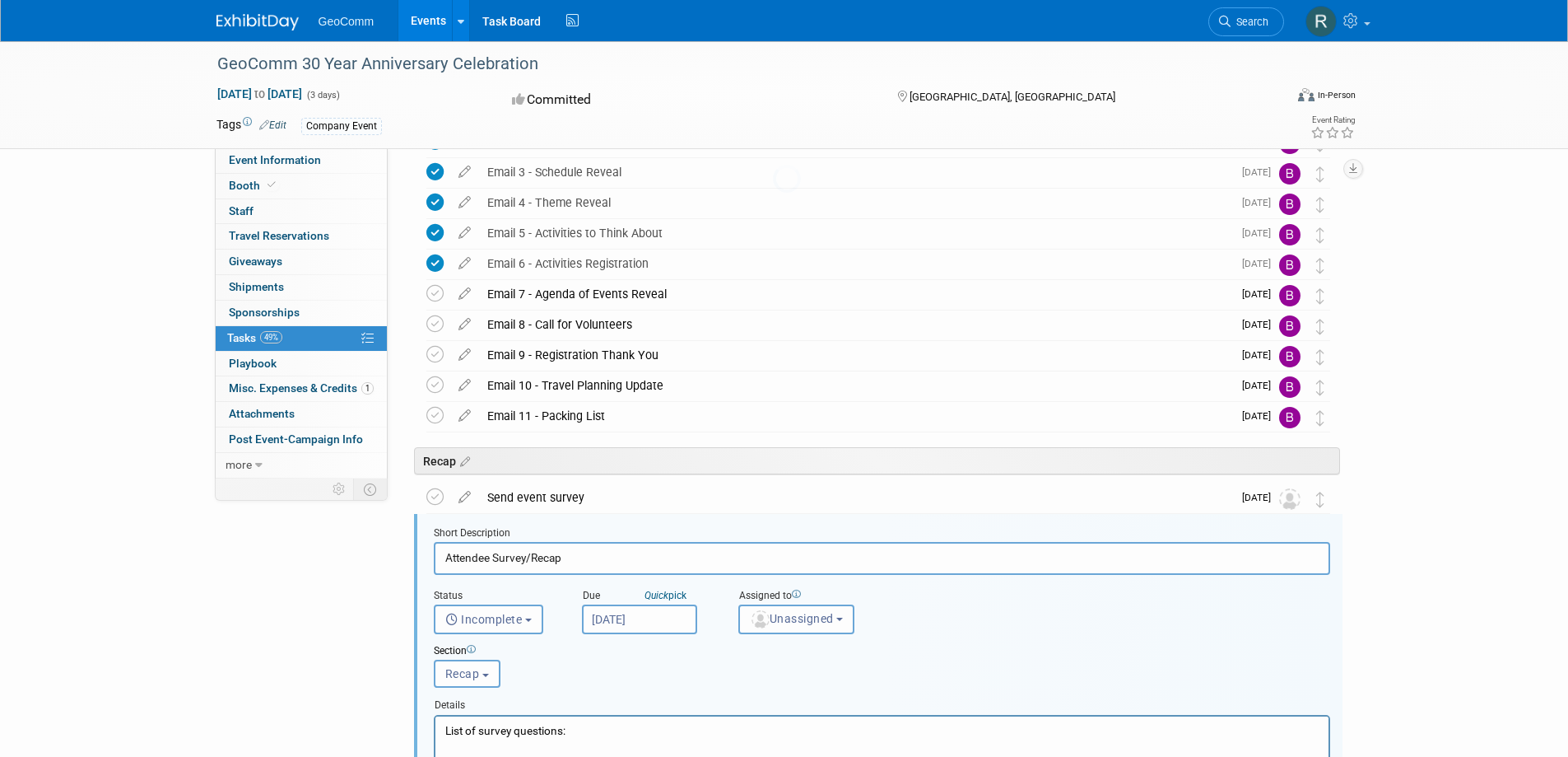
scroll to position [2479, 0]
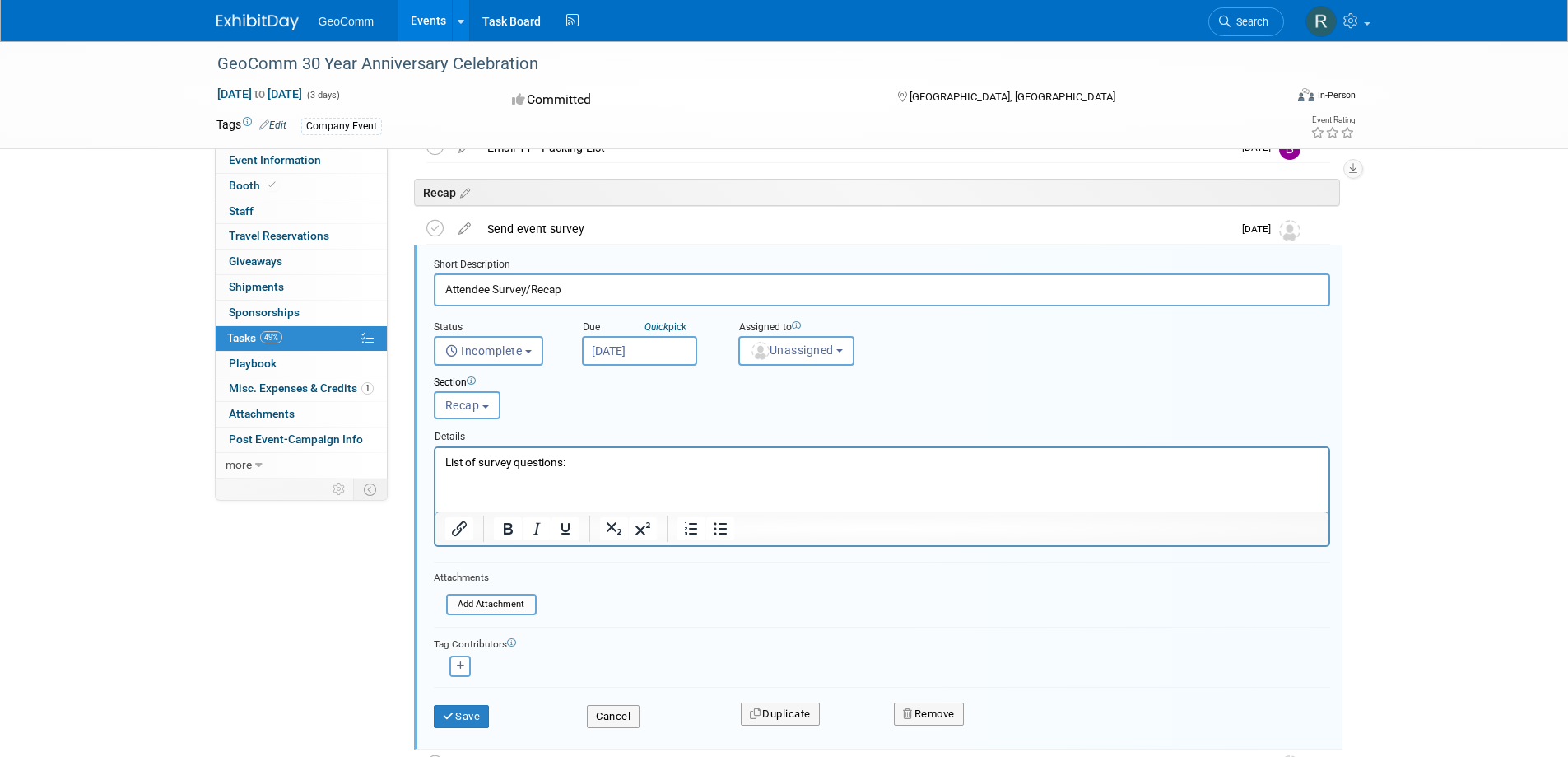
click at [449, 720] on icon "submit" at bounding box center [449, 717] width 13 height 11
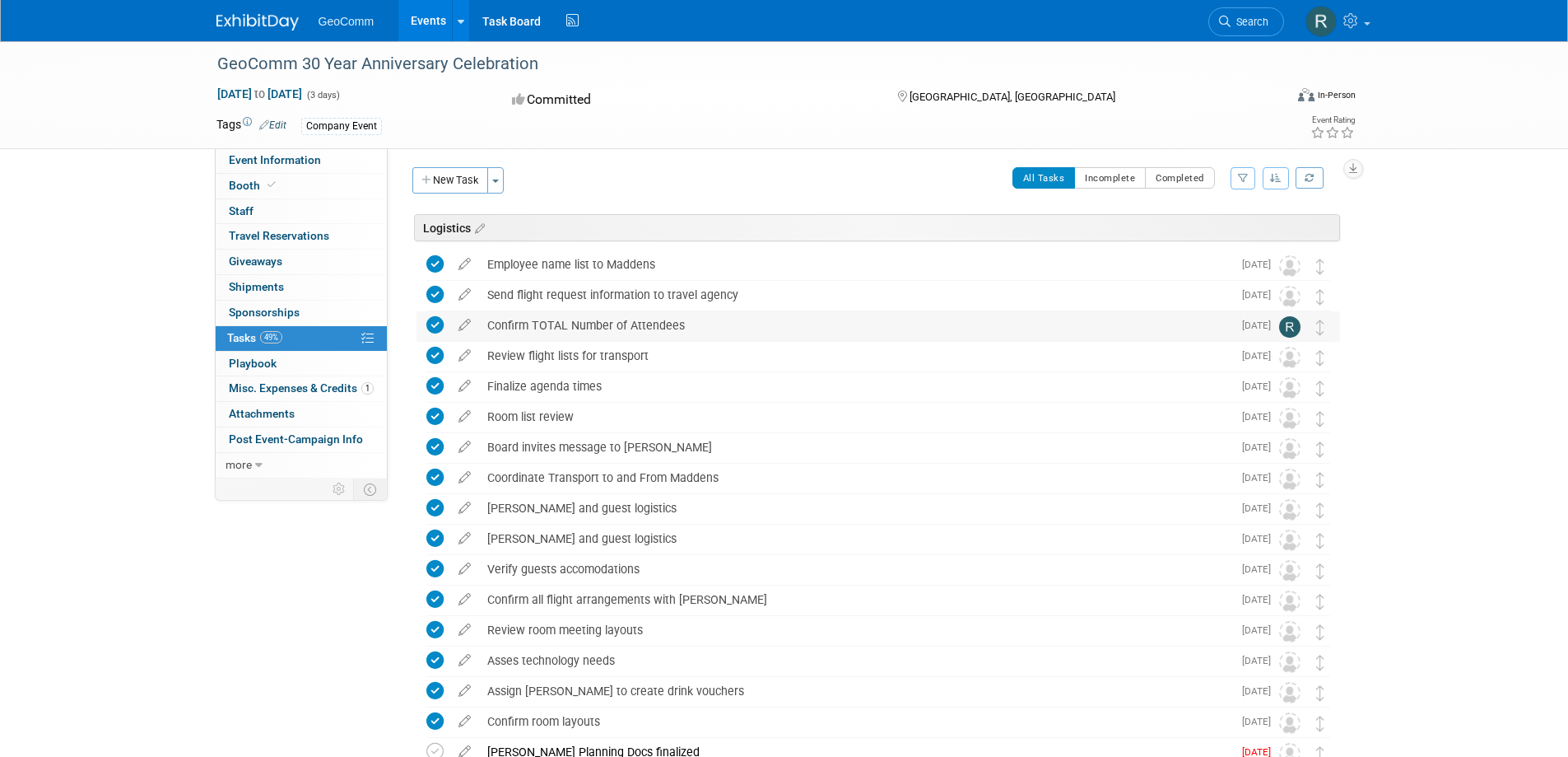
scroll to position [0, 0]
